Goal: Download file/media

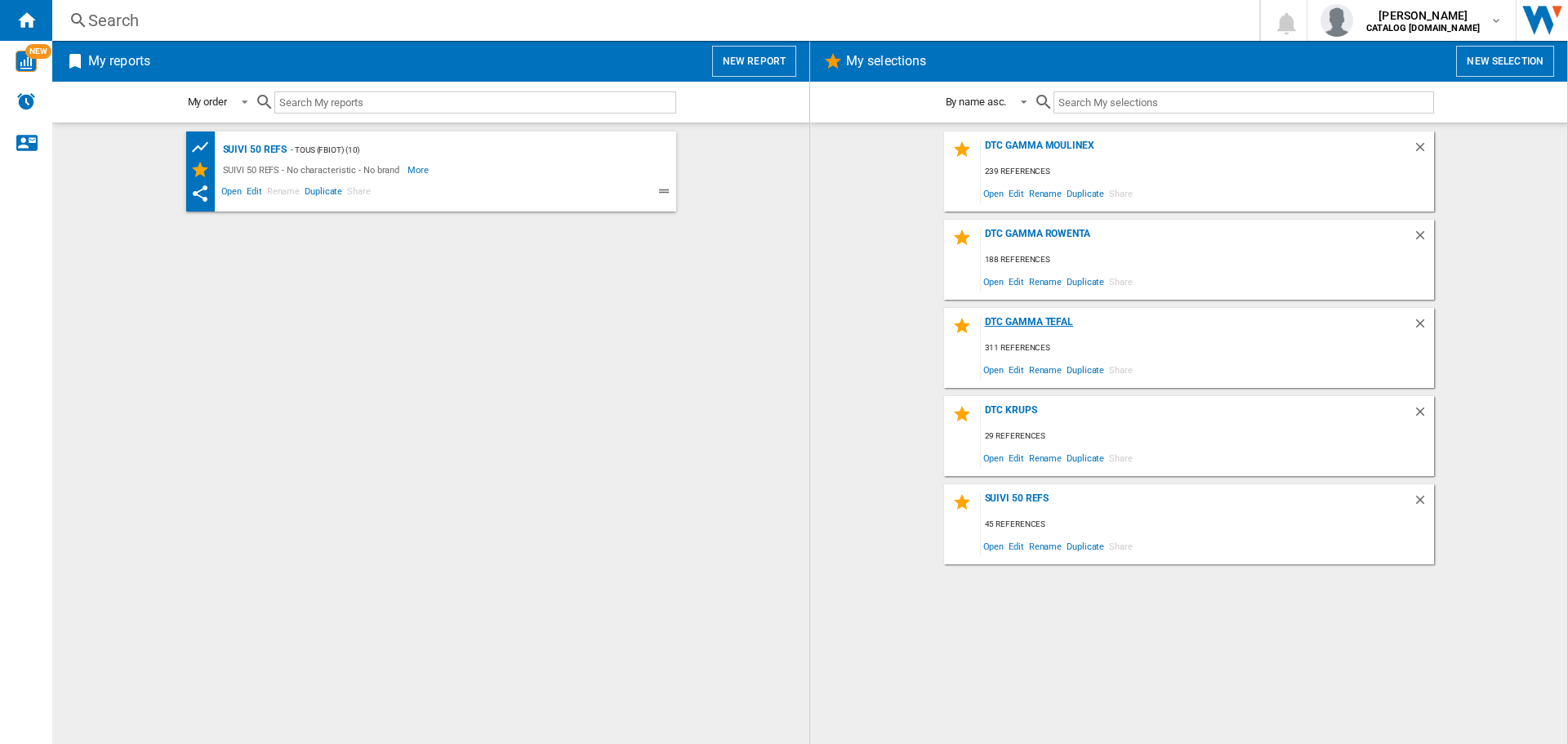
click at [1018, 323] on div "DTC GAMMA TEFAL" at bounding box center [1197, 327] width 432 height 22
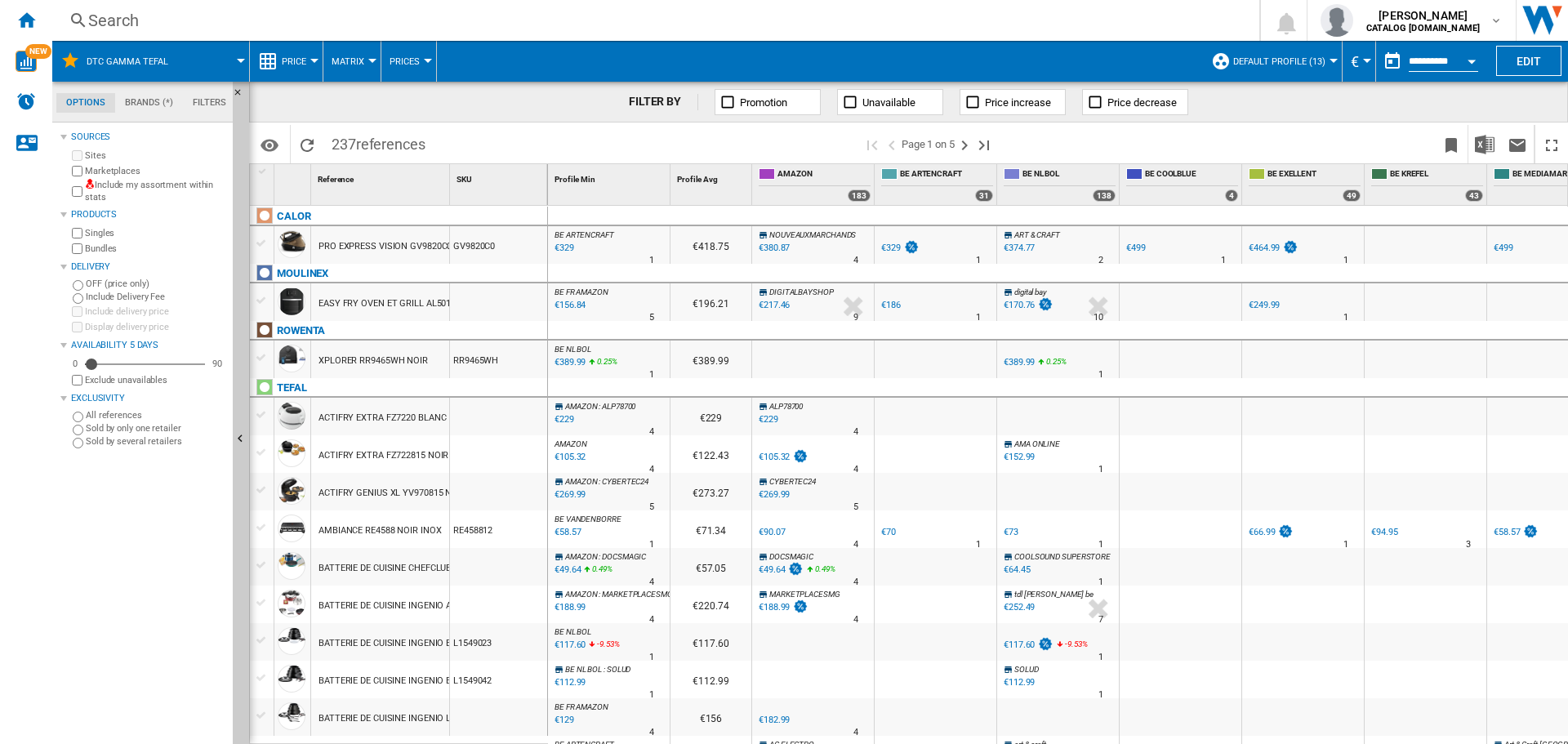
click at [1305, 60] on span "Default profile (13)" at bounding box center [1279, 61] width 92 height 11
click at [1309, 68] on button "Default profile (13)" at bounding box center [1283, 61] width 100 height 41
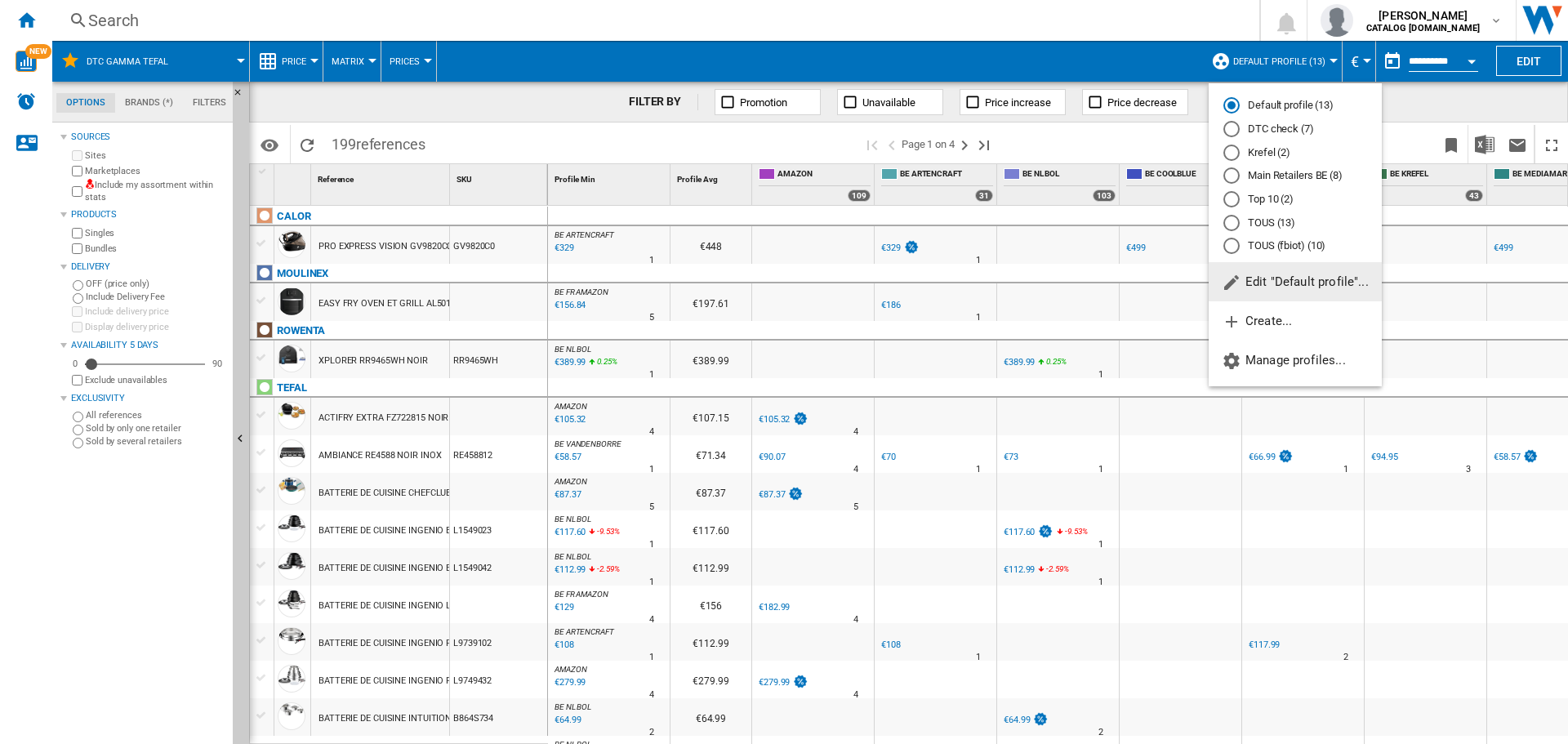
click at [1231, 130] on div "DTC check (7)" at bounding box center [1232, 130] width 17 height 17
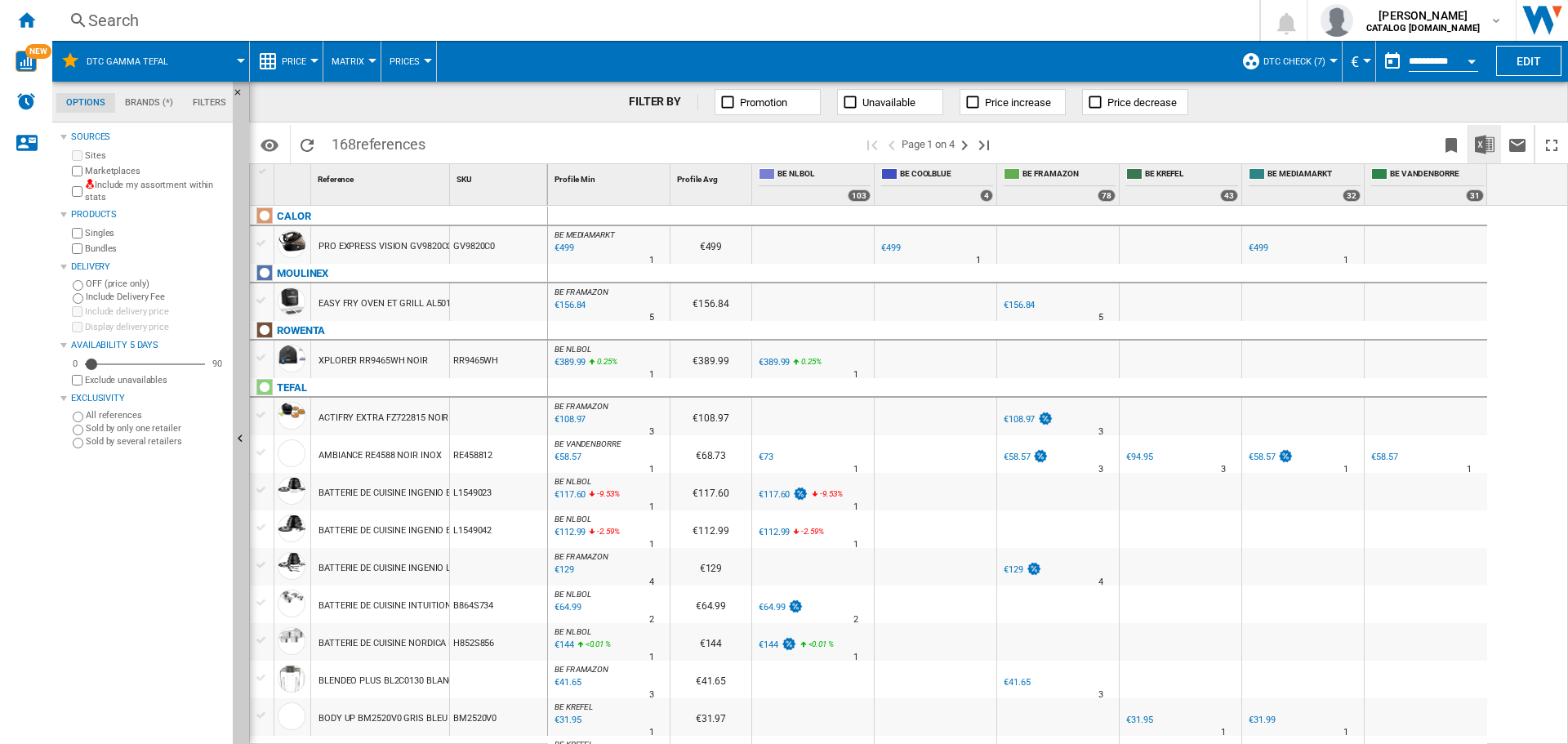
click at [1486, 135] on img "Download in Excel" at bounding box center [1484, 144] width 19 height 19
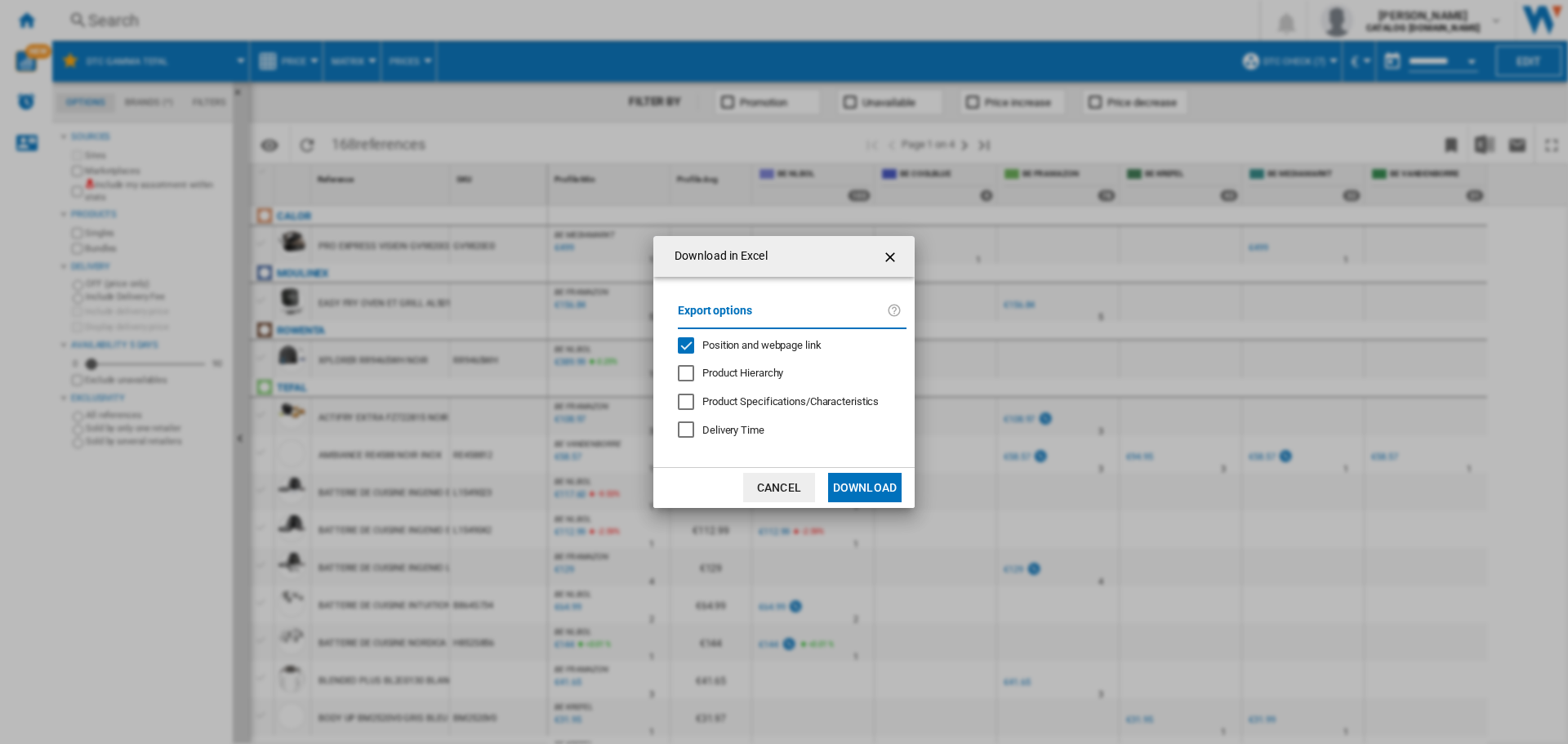
click at [678, 339] on div "Position and webpage link" at bounding box center [686, 345] width 17 height 17
click at [859, 495] on button "Download" at bounding box center [865, 487] width 74 height 29
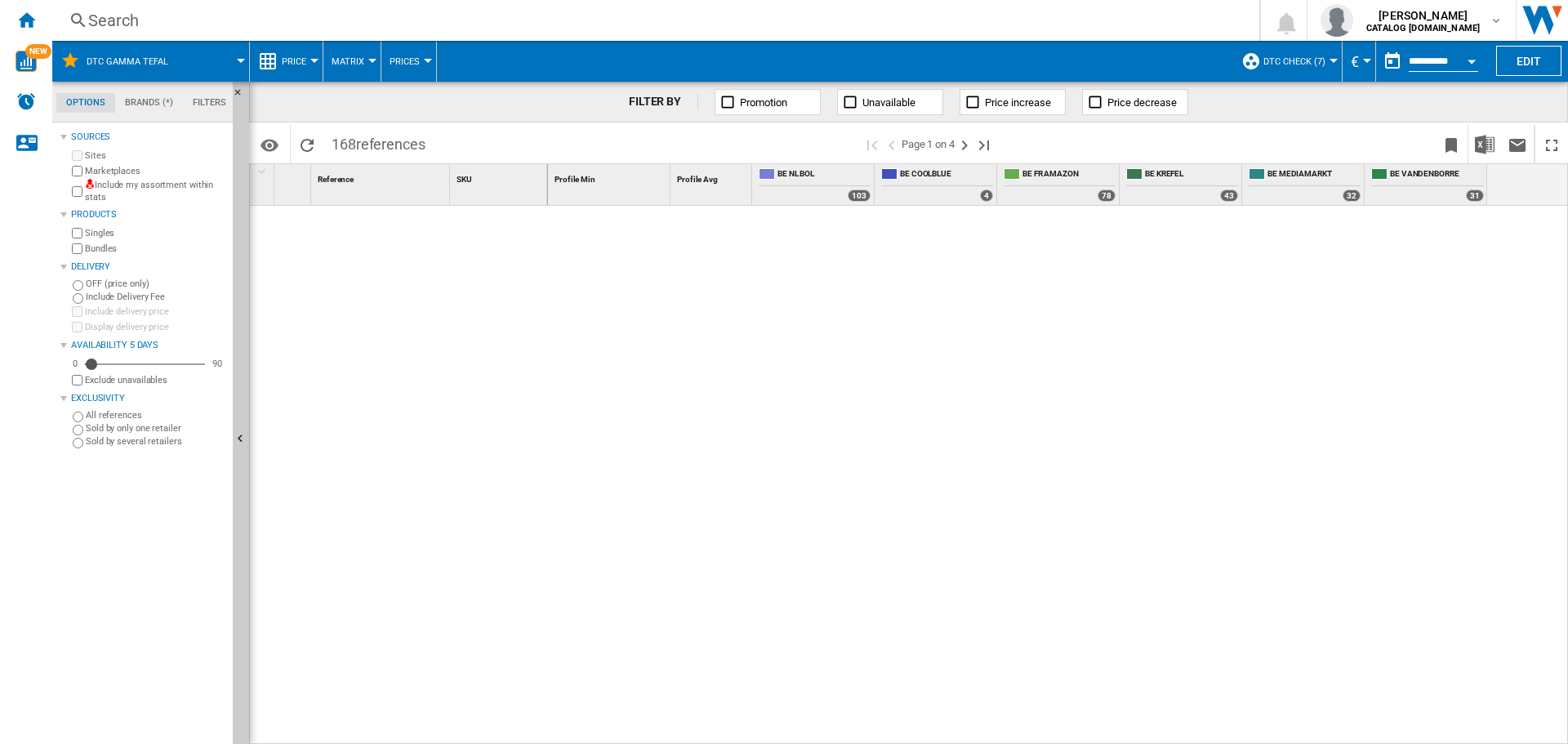
click at [225, 57] on span at bounding box center [216, 61] width 50 height 41
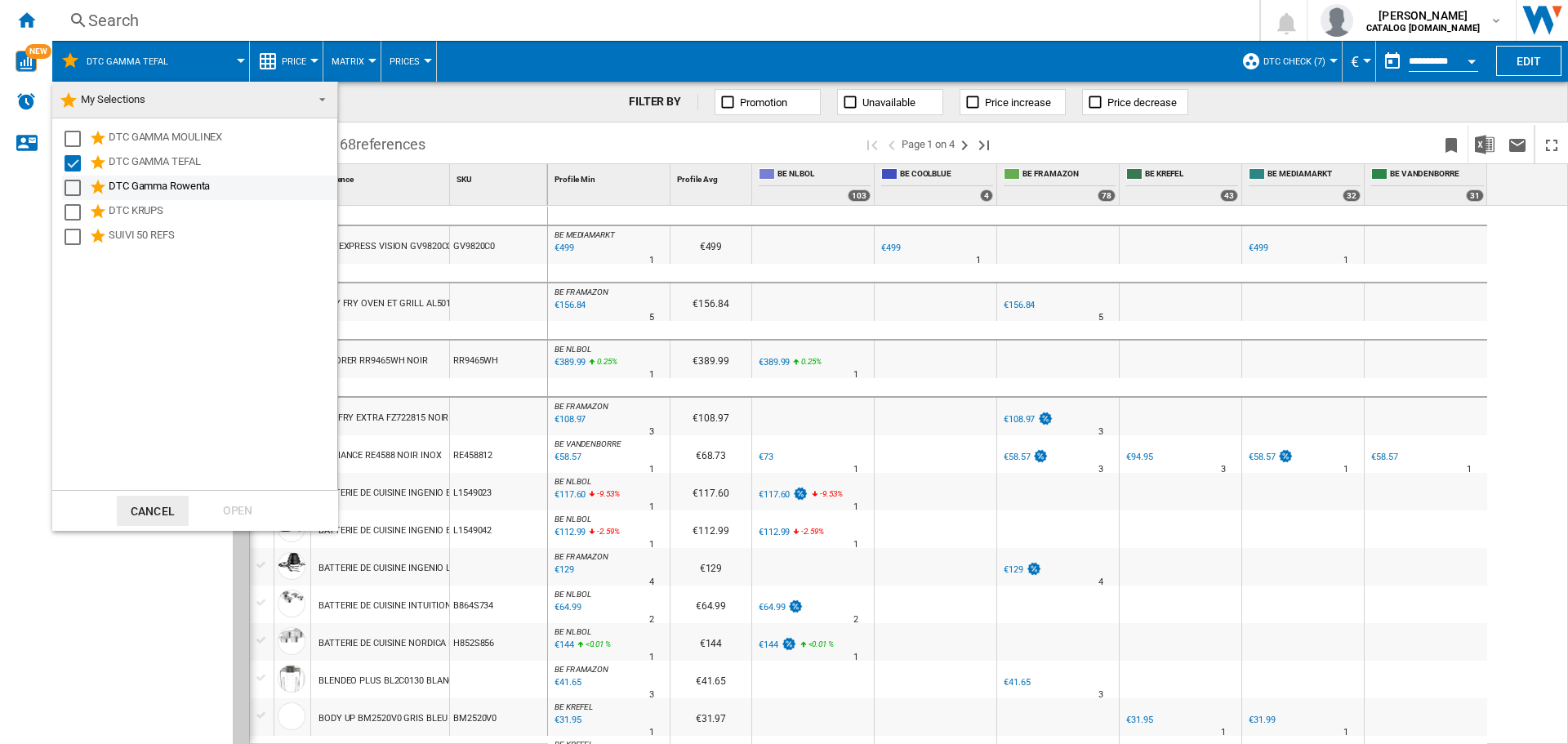
click at [76, 194] on div "Select" at bounding box center [73, 188] width 17 height 17
click at [76, 168] on div "Select" at bounding box center [73, 164] width 17 height 17
click at [235, 520] on div "Open" at bounding box center [237, 511] width 72 height 30
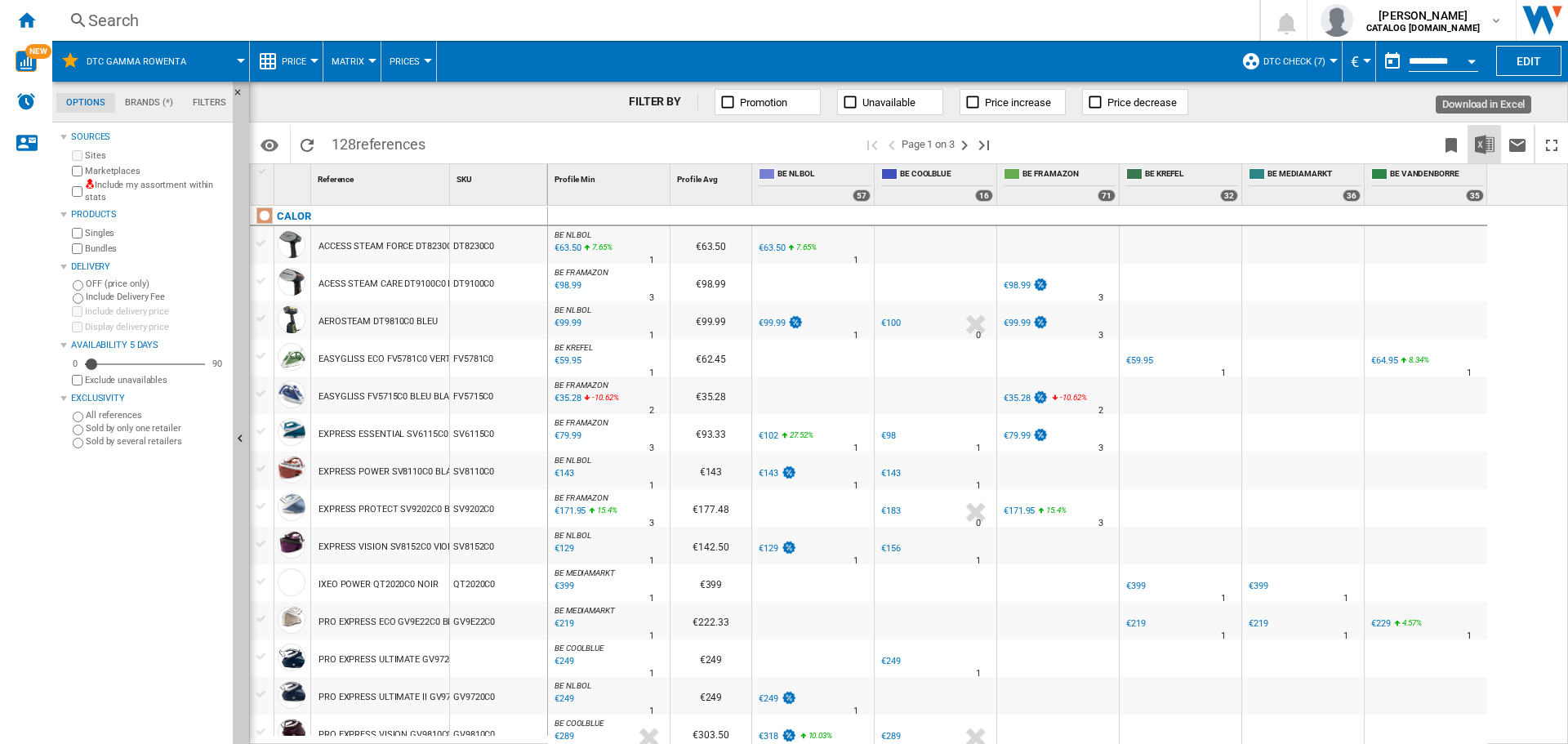
click at [1479, 143] on img "Download in Excel" at bounding box center [1484, 144] width 19 height 19
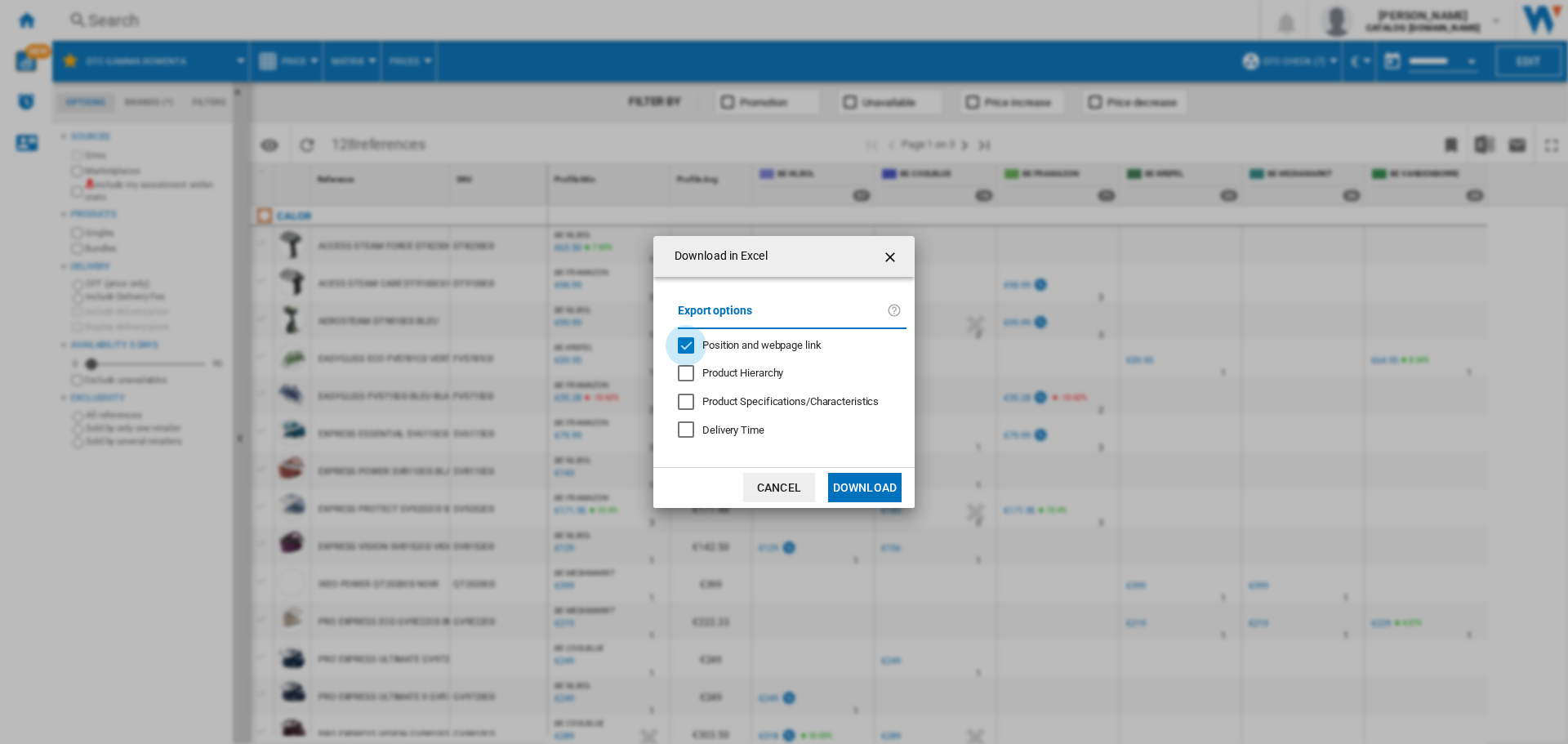
click at [681, 337] on div "Position and webpage link" at bounding box center [686, 345] width 17 height 17
click at [865, 482] on button "Download" at bounding box center [865, 487] width 74 height 29
